Goal: Task Accomplishment & Management: Complete application form

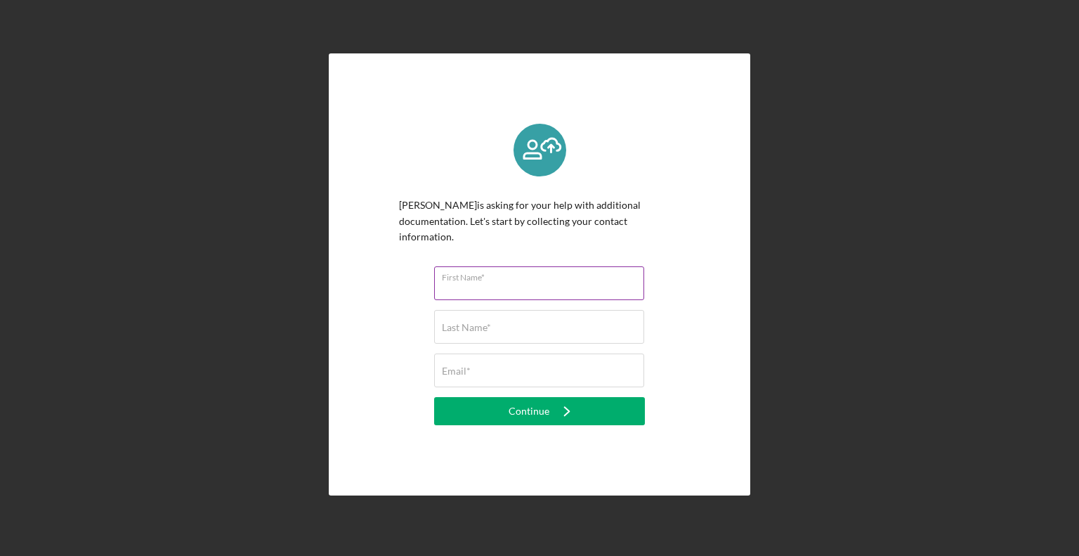
click at [516, 271] on div "First Name*" at bounding box center [539, 283] width 211 height 35
type input "[PERSON_NAME]"
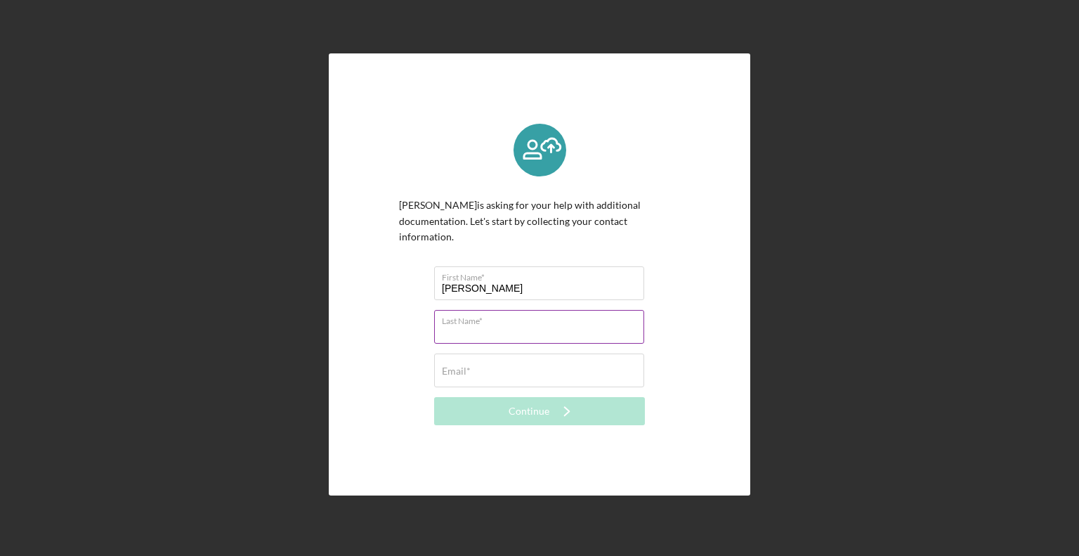
click at [514, 325] on input "Last Name*" at bounding box center [539, 327] width 210 height 34
type input "[PERSON_NAME]"
click at [502, 365] on input "Email*" at bounding box center [539, 370] width 210 height 34
type input "[EMAIL_ADDRESS][DOMAIN_NAME]"
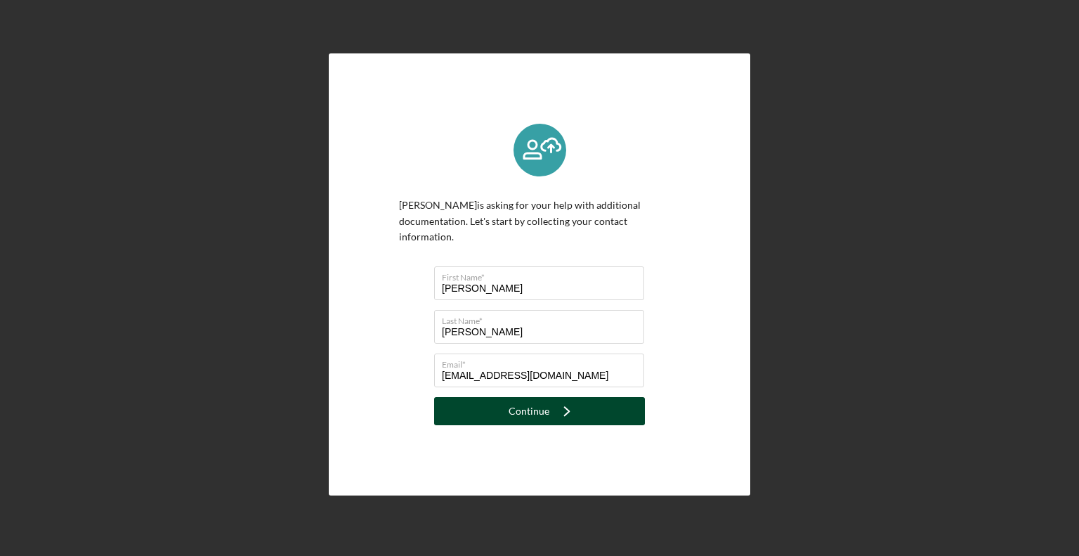
click at [562, 410] on icon "Icon/Navigate" at bounding box center [566, 410] width 35 height 35
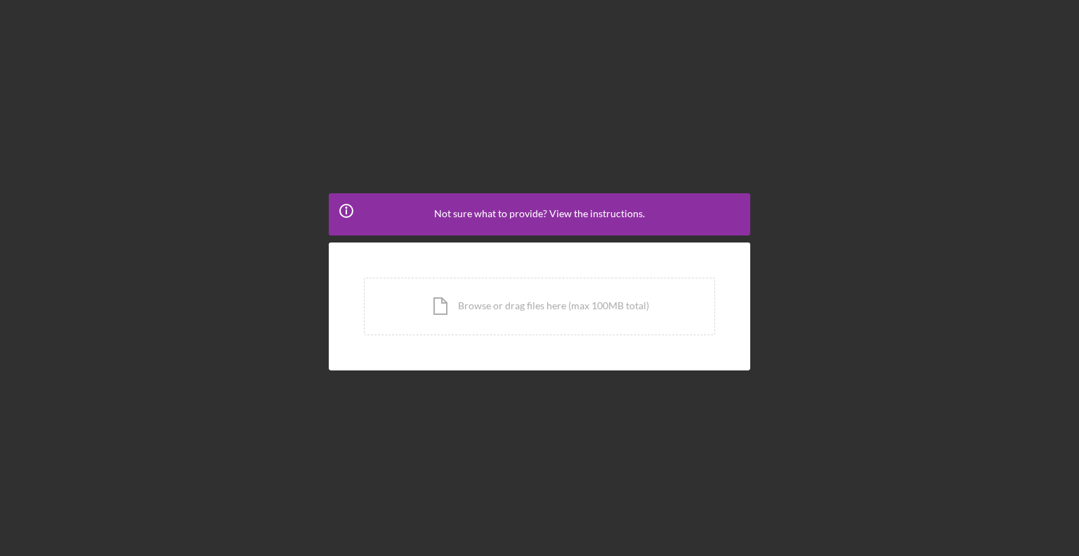
click at [538, 407] on div "Icon/Info Not sure what to provide? View the instructions. Icon/Document Browse…" at bounding box center [539, 274] width 1065 height 549
click at [521, 315] on div "Icon/Document Browse or drag files here (max 100MB total) Tap to choose files o…" at bounding box center [539, 307] width 351 height 58
